Goal: Find specific page/section: Find specific page/section

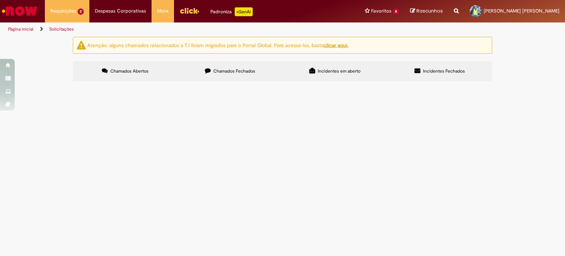
click at [0, 0] on td "Acerto Contábil Fabril - Inclusão" at bounding box center [0, 0] width 0 height 0
click at [0, 0] on span "Acerto Contábil Fabril - Inclusão" at bounding box center [0, 0] width 0 height 0
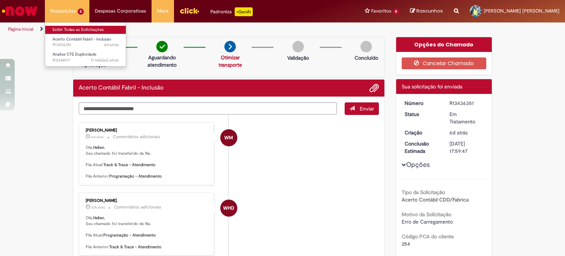
drag, startPoint x: 74, startPoint y: 24, endPoint x: 71, endPoint y: 29, distance: 6.3
click at [72, 29] on li "Exibir Todas as Solicitações" at bounding box center [85, 29] width 81 height 10
click at [71, 29] on link "Exibir Todas as Solicitações" at bounding box center [85, 30] width 81 height 8
